Goal: Information Seeking & Learning: Learn about a topic

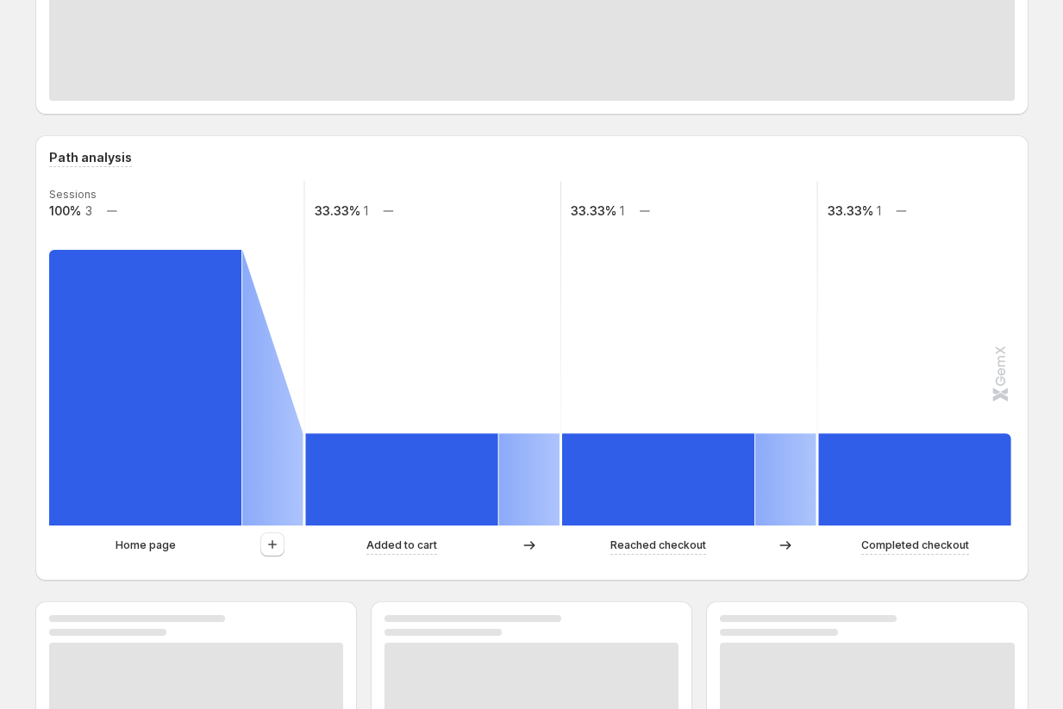
scroll to position [35, 0]
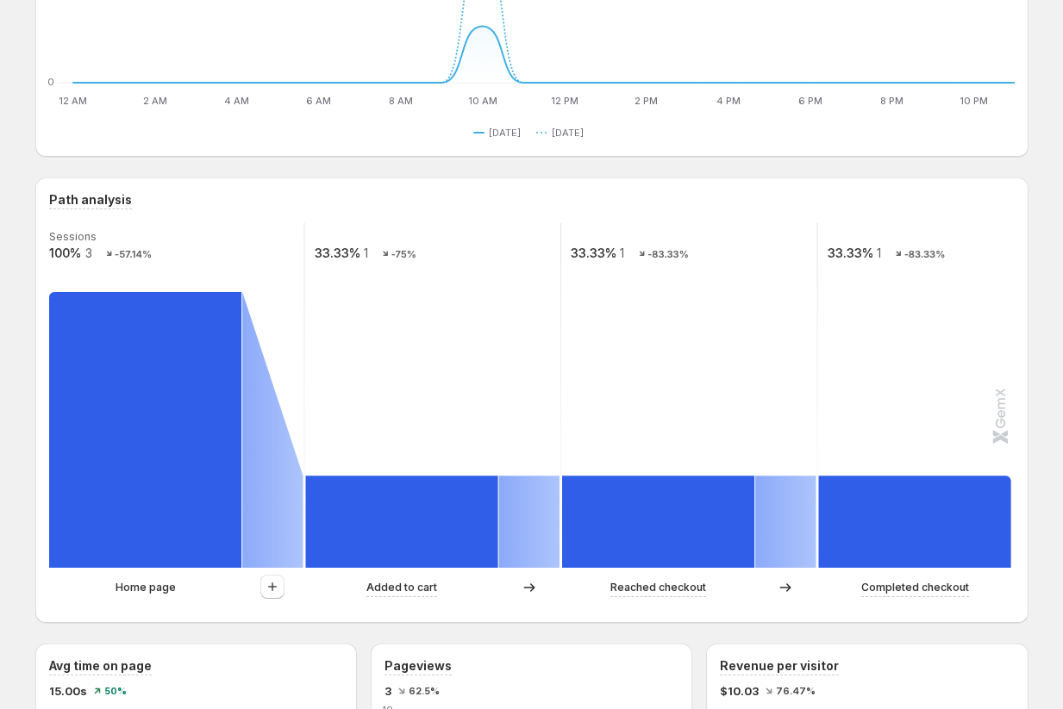
scroll to position [258, 0]
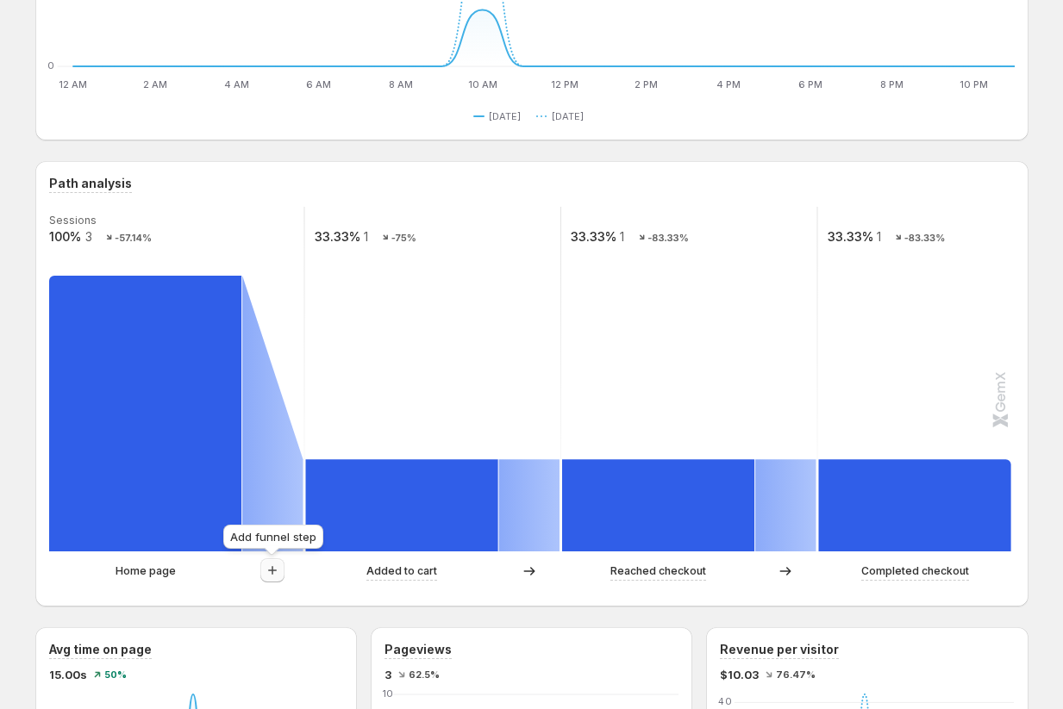
click at [280, 569] on icon "button" at bounding box center [272, 570] width 17 height 17
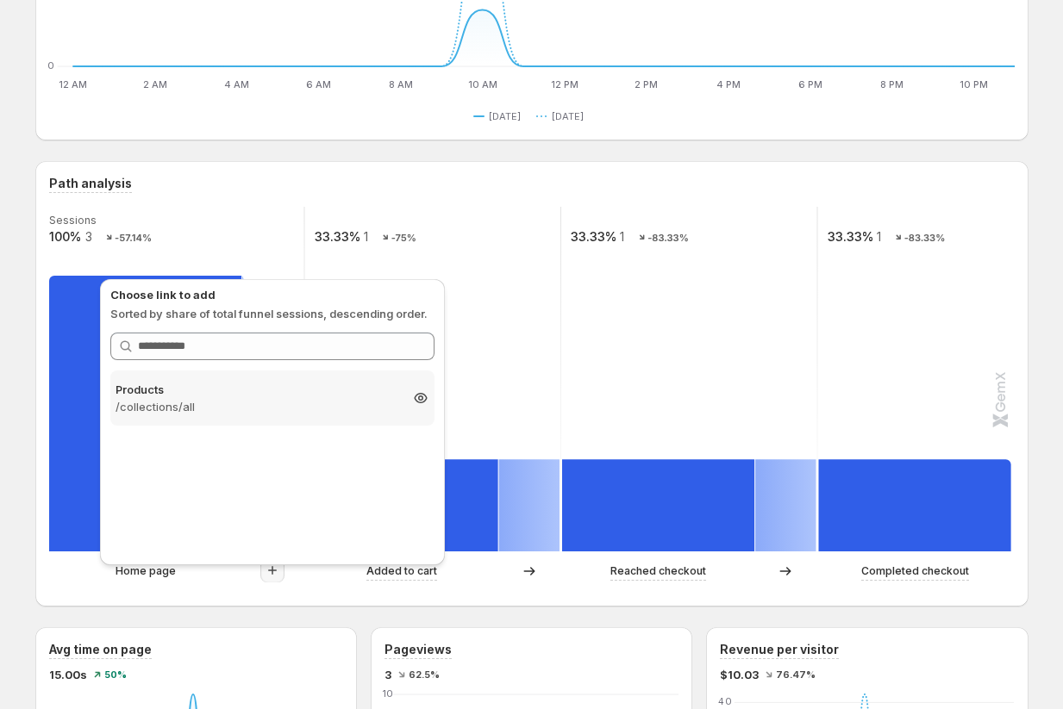
click at [272, 406] on p "/collections/all" at bounding box center [256, 406] width 283 height 17
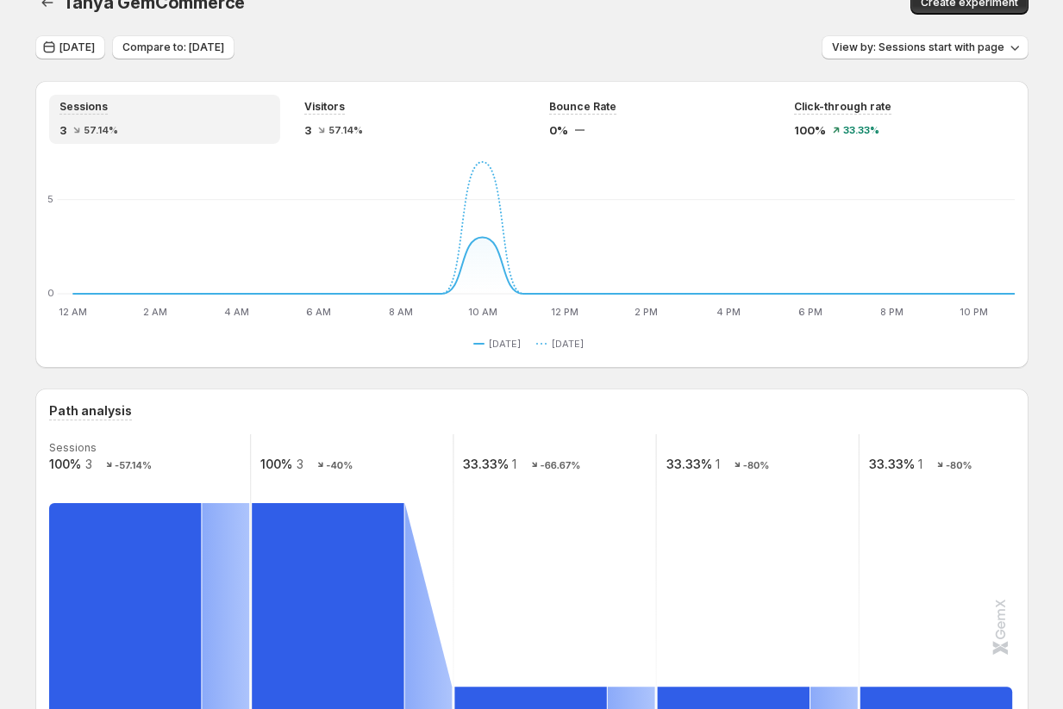
scroll to position [0, 0]
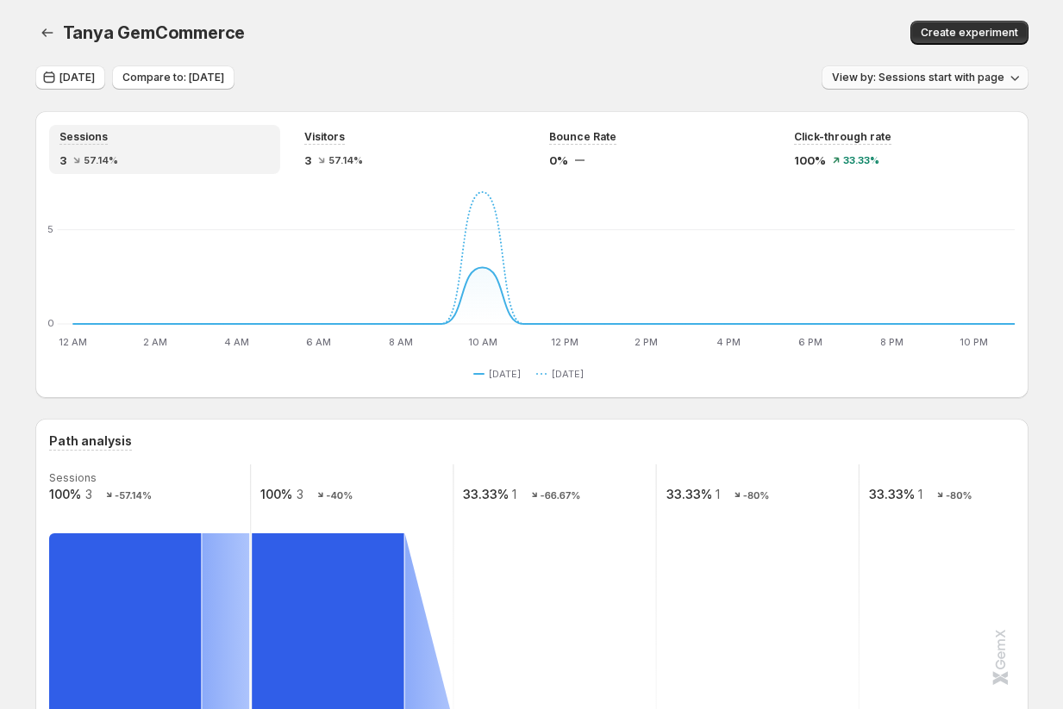
click at [900, 83] on span "View by: Sessions start with page" at bounding box center [918, 78] width 172 height 14
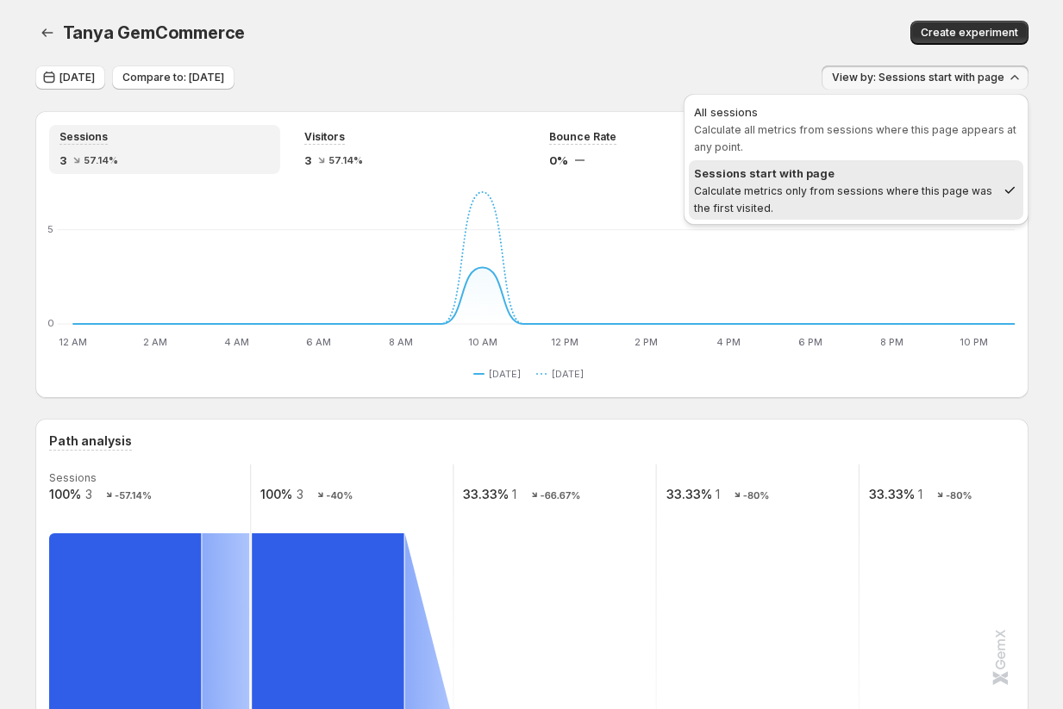
click at [669, 75] on div "Today Compare to: Aug 19, 2025 View by: Sessions start with page" at bounding box center [531, 77] width 993 height 25
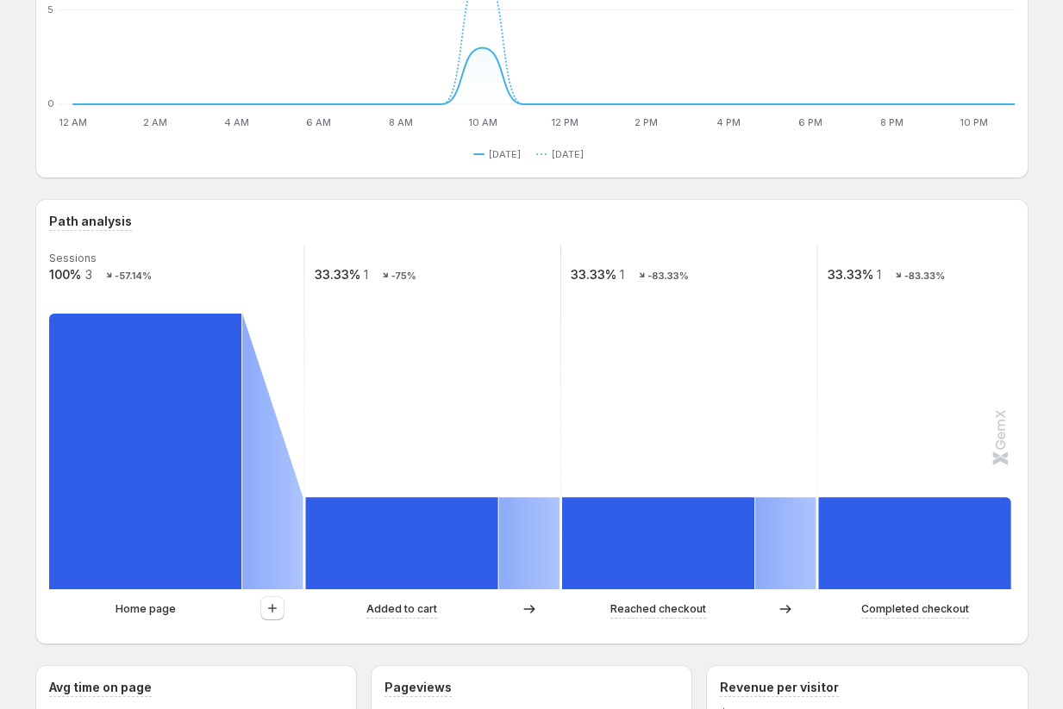
scroll to position [361, 0]
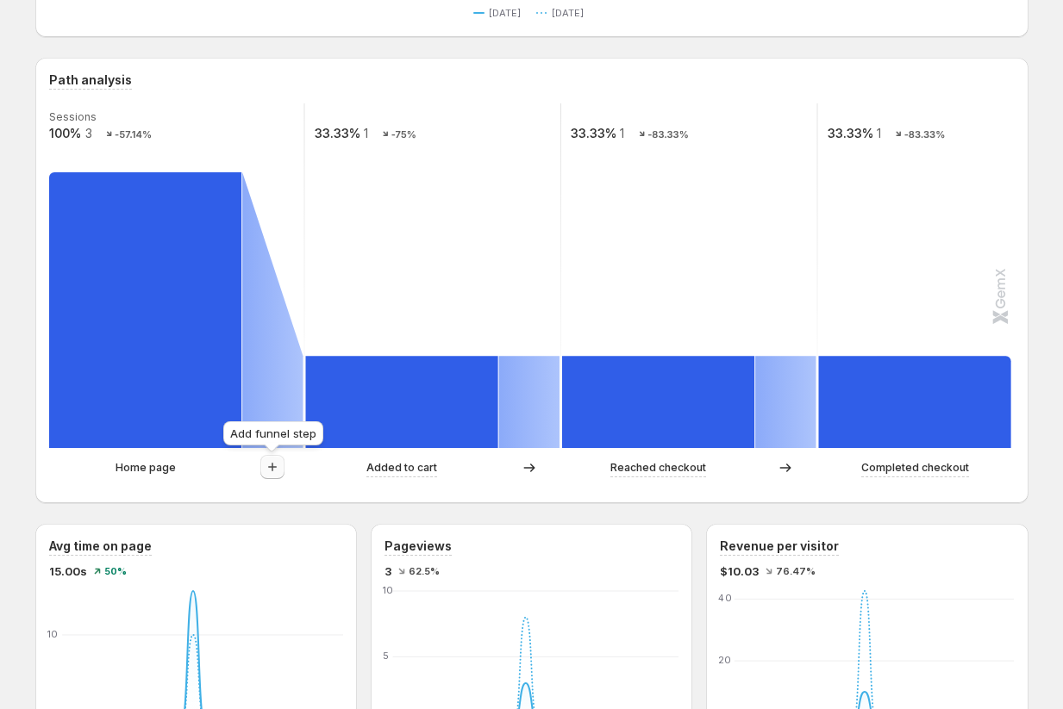
click at [272, 472] on icon "button" at bounding box center [272, 466] width 17 height 17
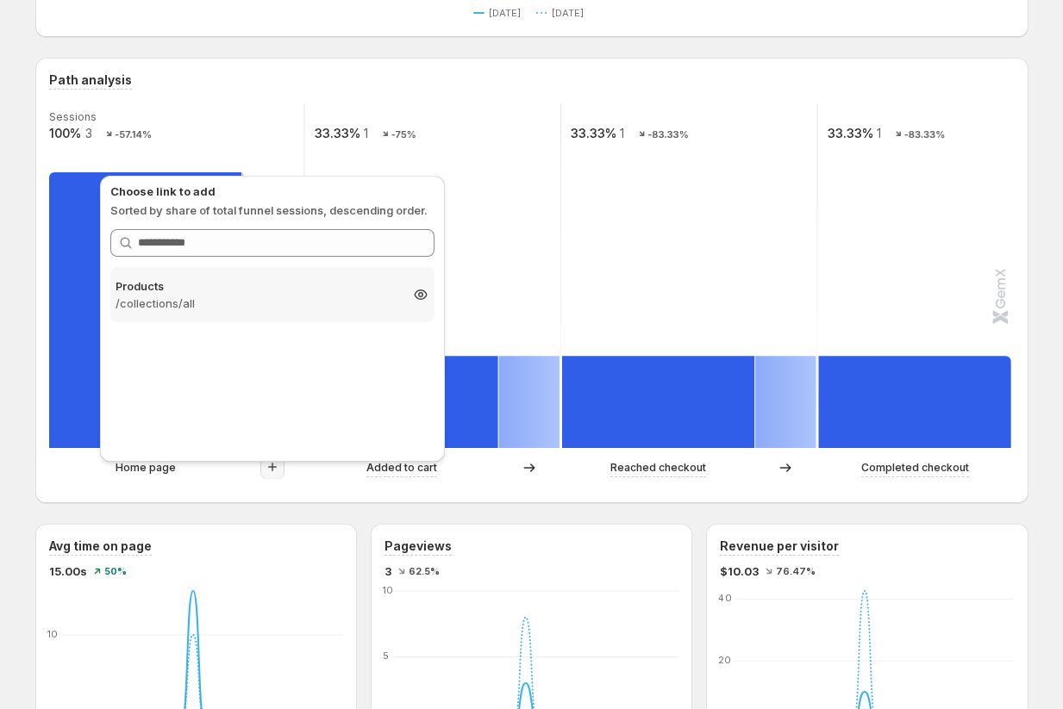
click at [302, 296] on p "/collections/all" at bounding box center [256, 303] width 283 height 17
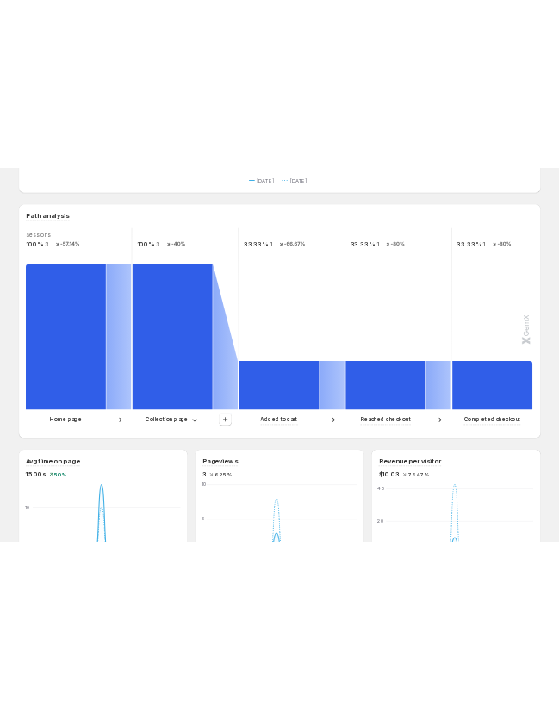
scroll to position [393, 0]
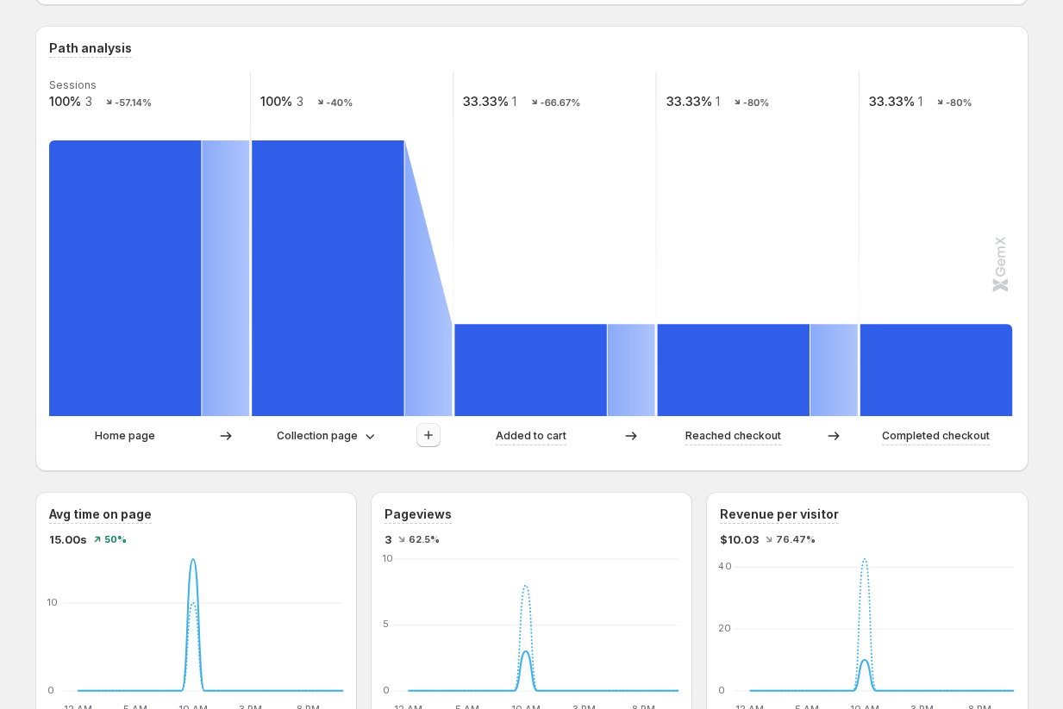
click at [432, 436] on icon "button" at bounding box center [428, 435] width 17 height 17
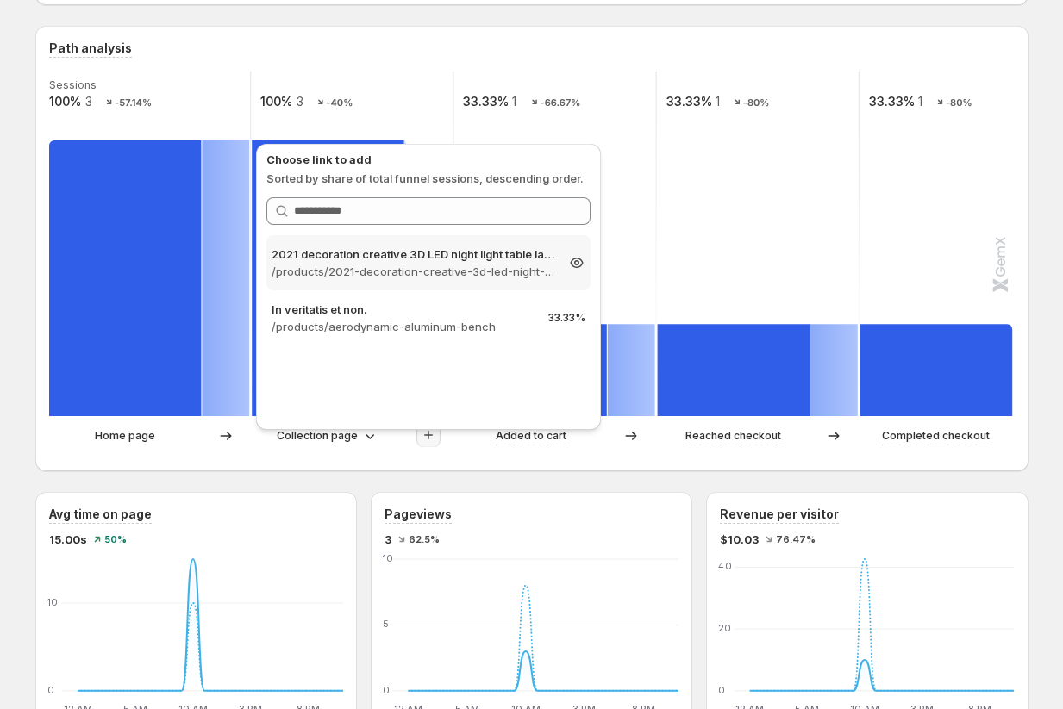
click at [430, 260] on p "2021 decoration creative 3D LED night light table lamp children bedroo" at bounding box center [412, 254] width 283 height 17
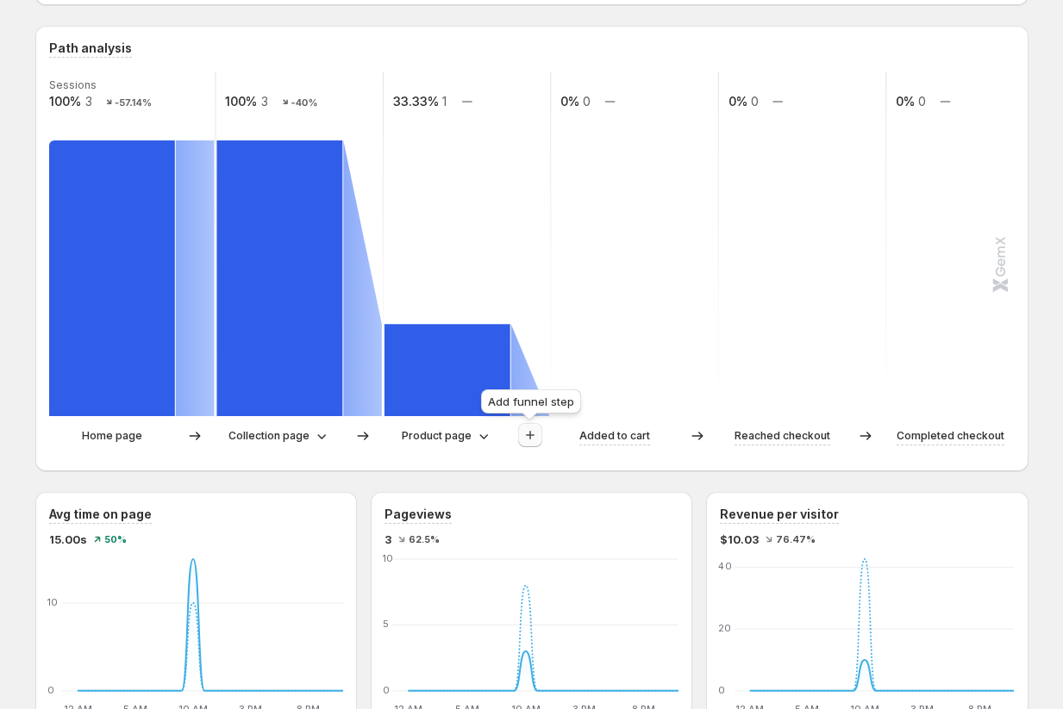
click at [537, 440] on icon "button" at bounding box center [529, 435] width 17 height 17
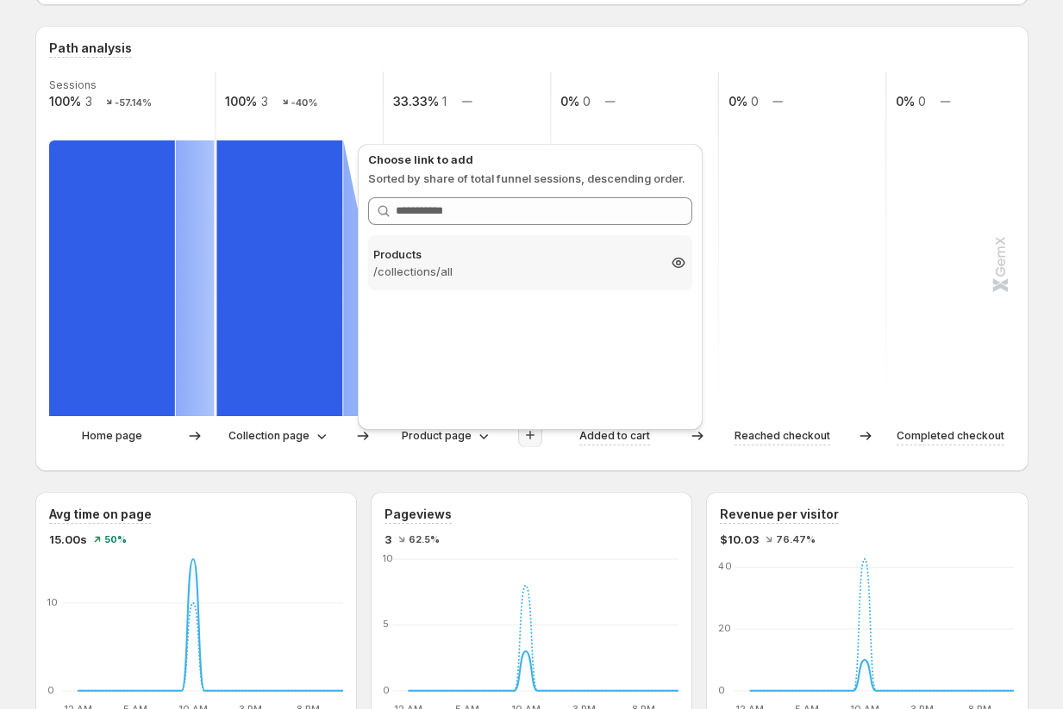
click at [470, 265] on p "/collections/all" at bounding box center [514, 271] width 283 height 17
